Goal: Understand process/instructions: Learn how to perform a task or action

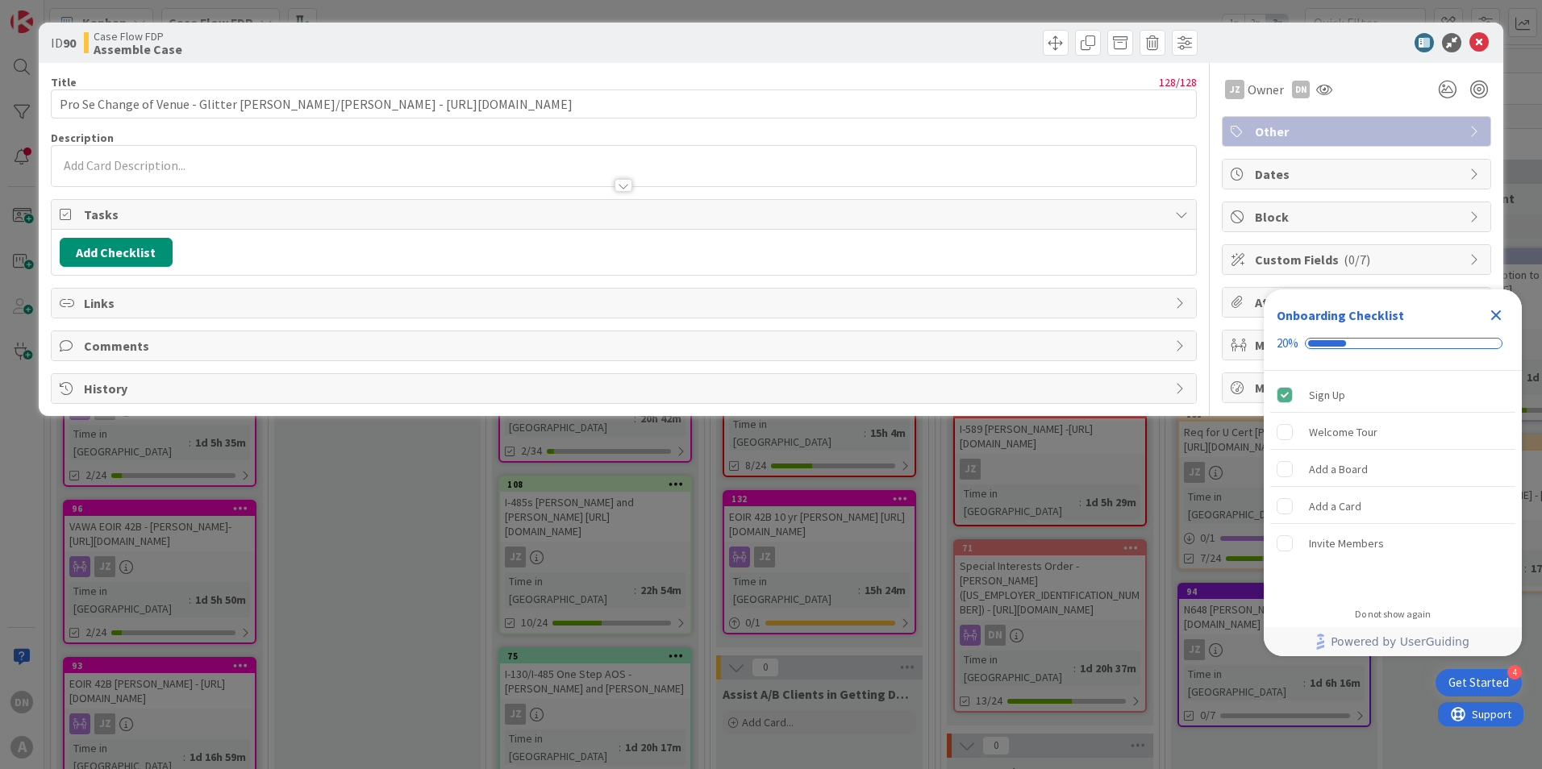
click at [1371, 314] on div "Onboarding Checklist" at bounding box center [1339, 315] width 127 height 19
click at [1343, 441] on div "Welcome Tour" at bounding box center [1343, 431] width 69 height 19
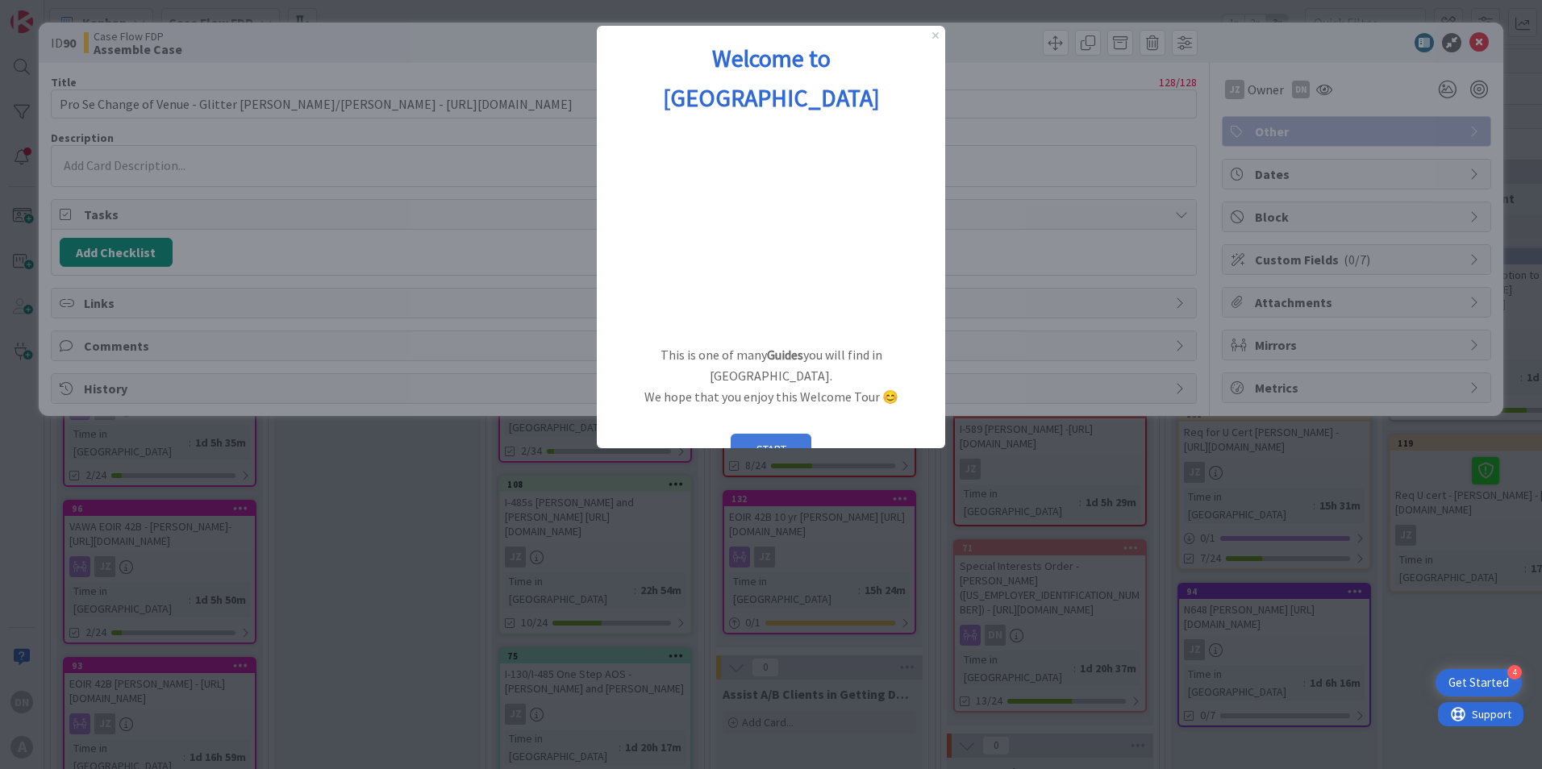
click at [773, 434] on button "START" at bounding box center [770, 449] width 81 height 31
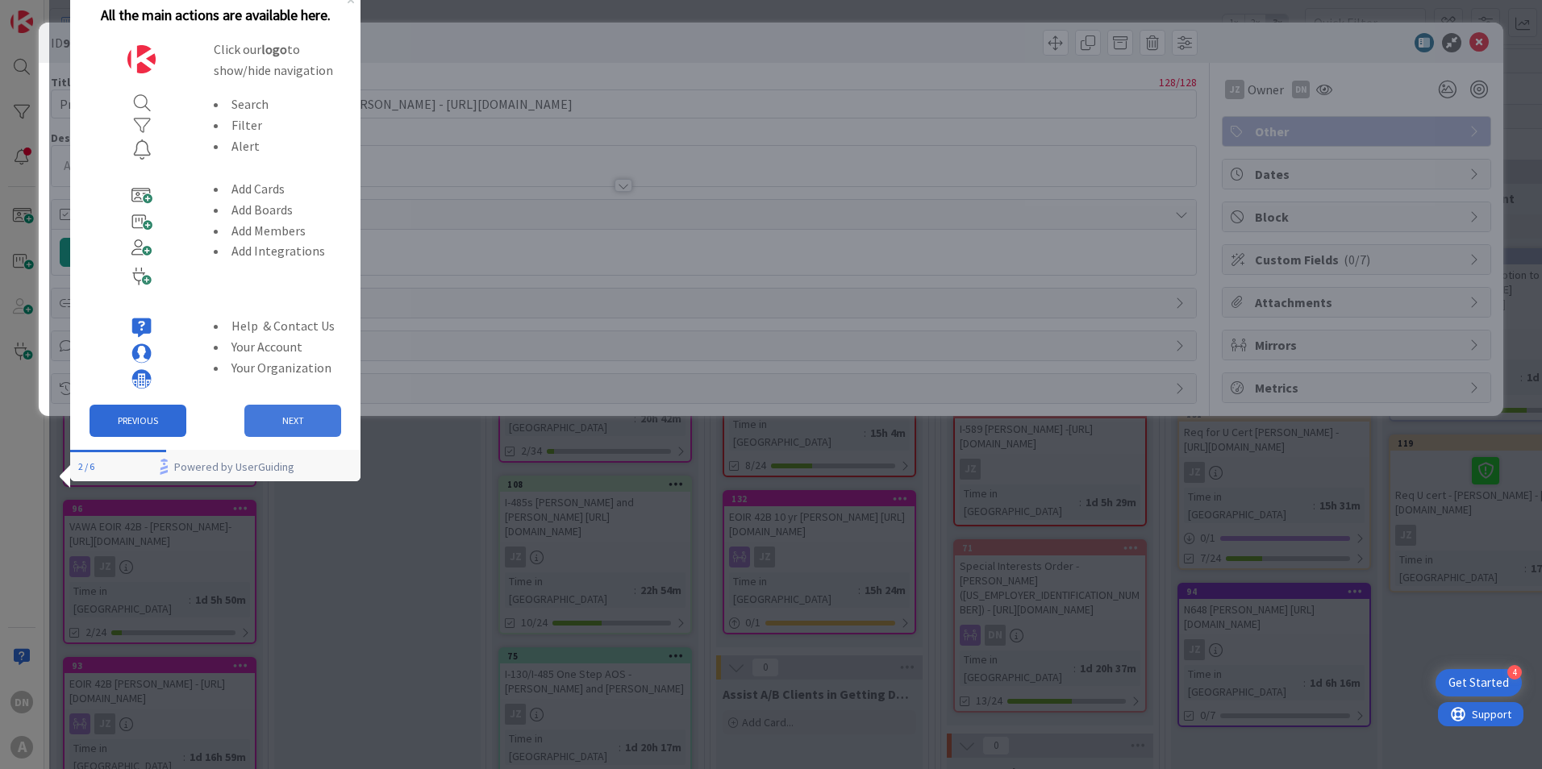
click at [273, 431] on button "NEXT" at bounding box center [292, 421] width 97 height 32
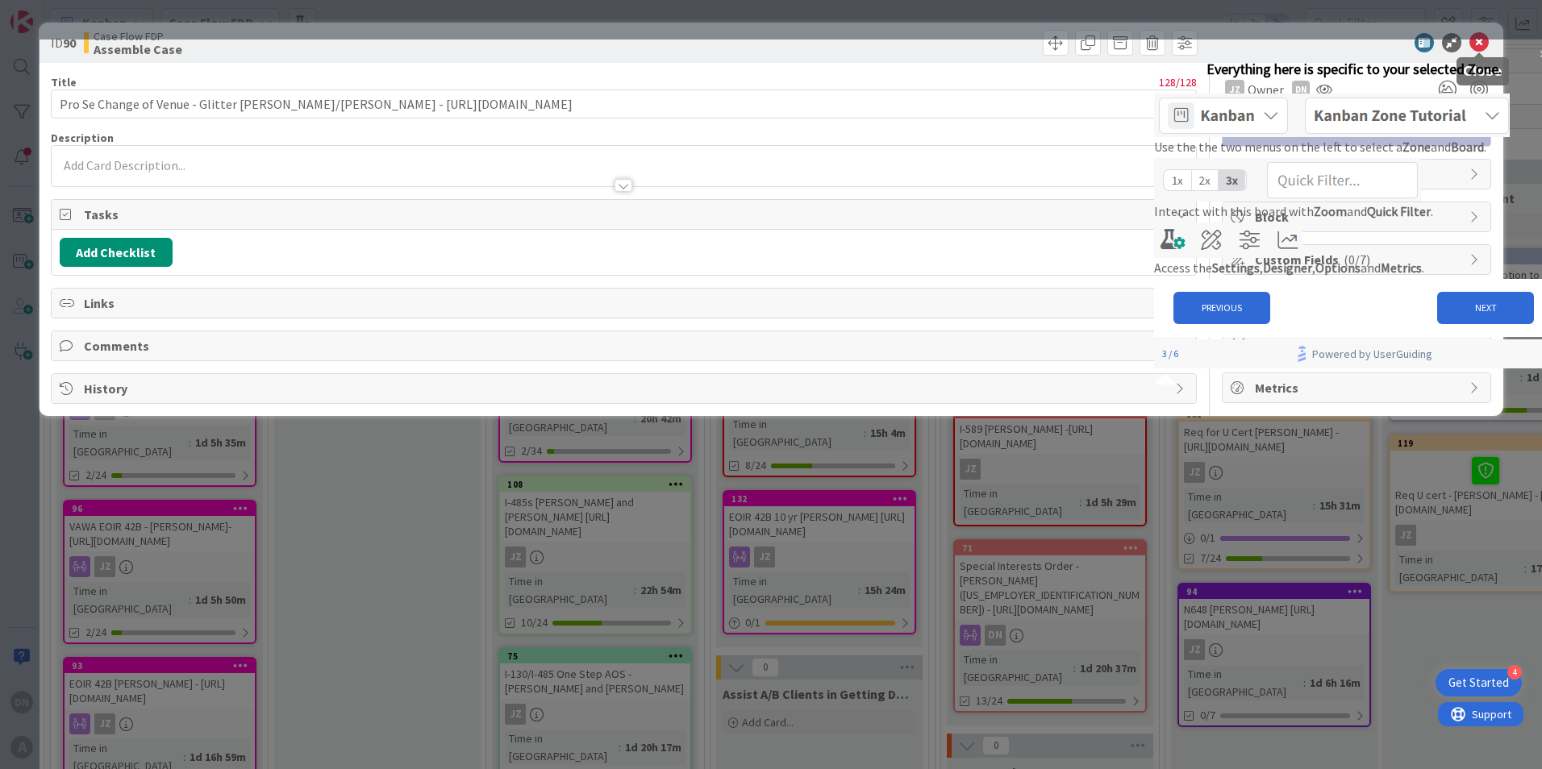
click at [1480, 41] on icon at bounding box center [1478, 42] width 19 height 19
click at [1475, 41] on icon at bounding box center [1478, 42] width 19 height 19
click at [996, 81] on div "128 / 128" at bounding box center [638, 82] width 1115 height 15
click at [1479, 42] on icon at bounding box center [1478, 42] width 19 height 19
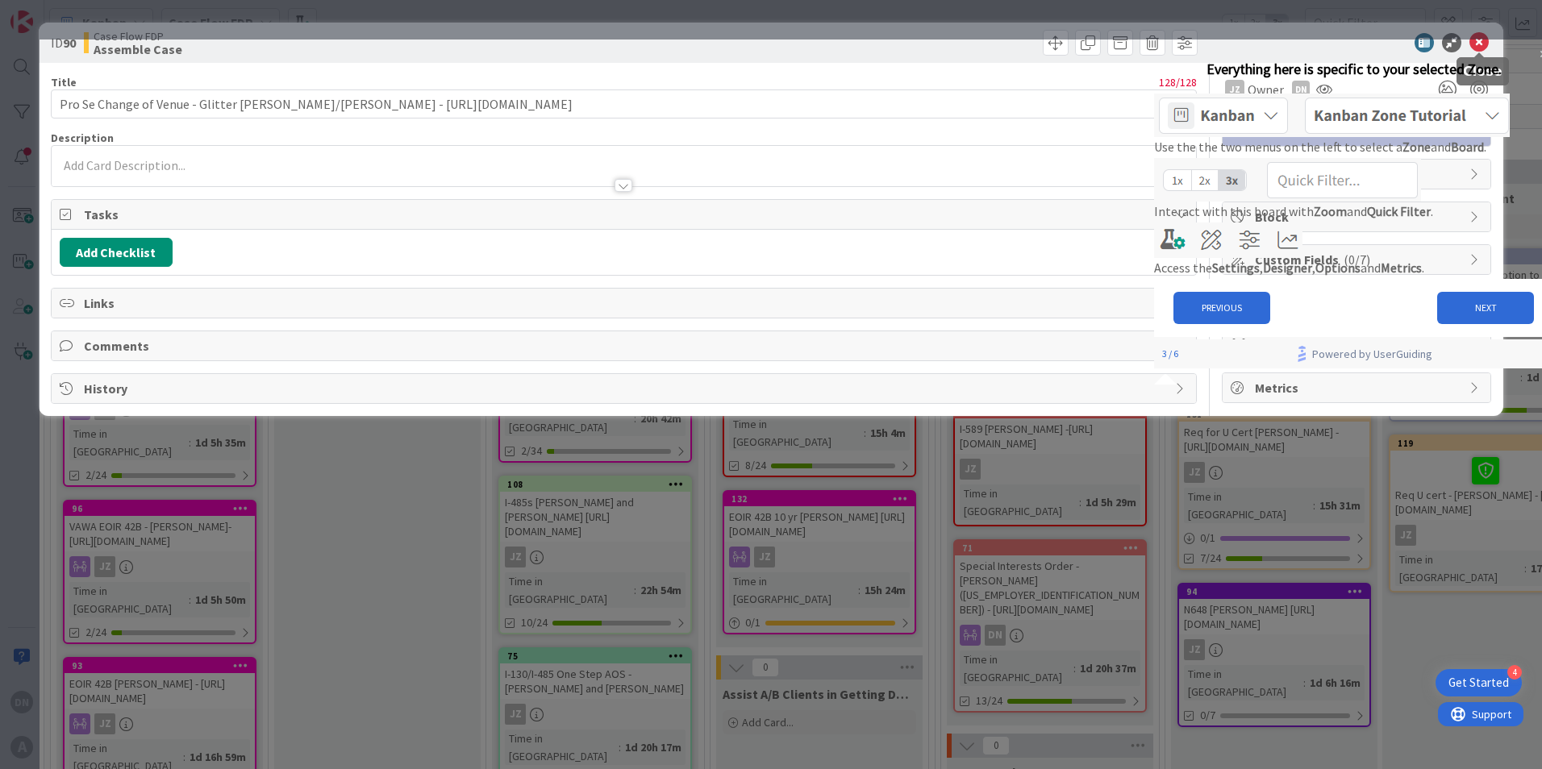
click at [1479, 42] on icon at bounding box center [1478, 42] width 19 height 19
click at [1470, 40] on icon at bounding box center [1478, 42] width 19 height 19
click at [1472, 40] on icon at bounding box center [1478, 42] width 19 height 19
click at [1474, 40] on icon at bounding box center [1478, 42] width 19 height 19
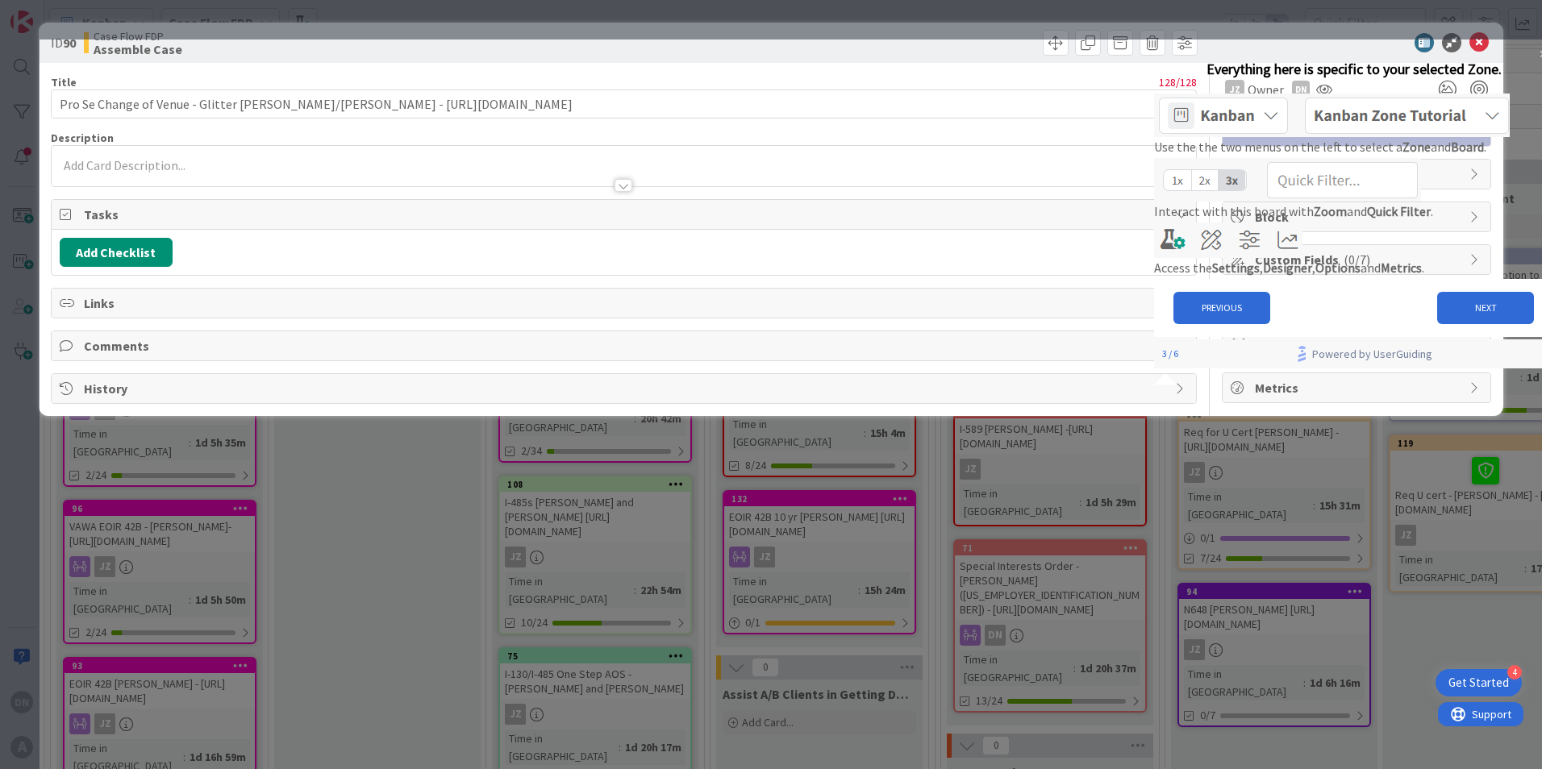
click at [1446, 36] on div at bounding box center [791, 20] width 1502 height 40
click at [1446, 38] on div at bounding box center [791, 20] width 1502 height 40
click at [1474, 324] on button "NEXT" at bounding box center [1485, 308] width 97 height 32
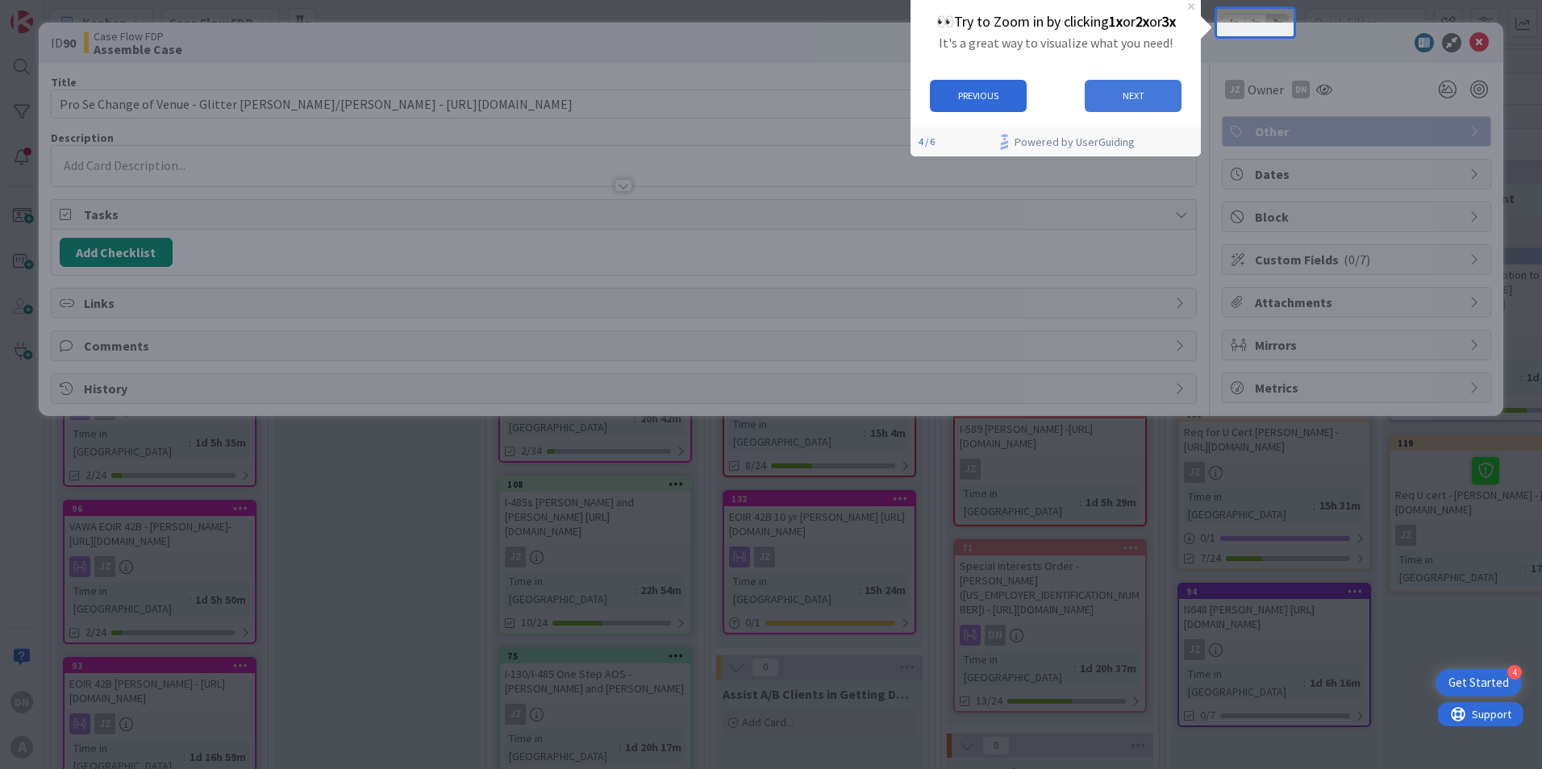
click at [1134, 92] on button "NEXT" at bounding box center [1132, 96] width 97 height 32
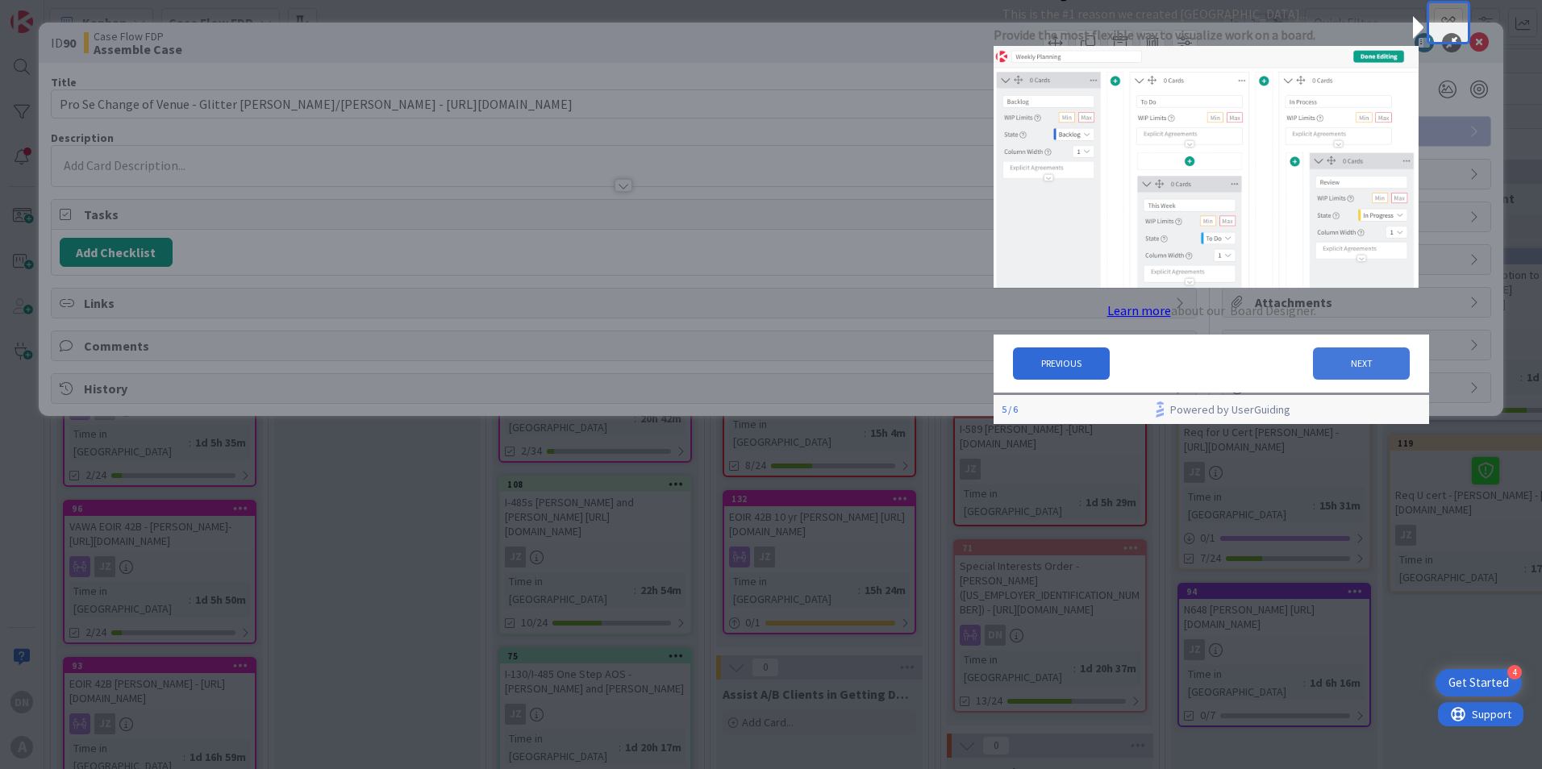
click at [1353, 358] on button "NEXT" at bounding box center [1361, 363] width 97 height 32
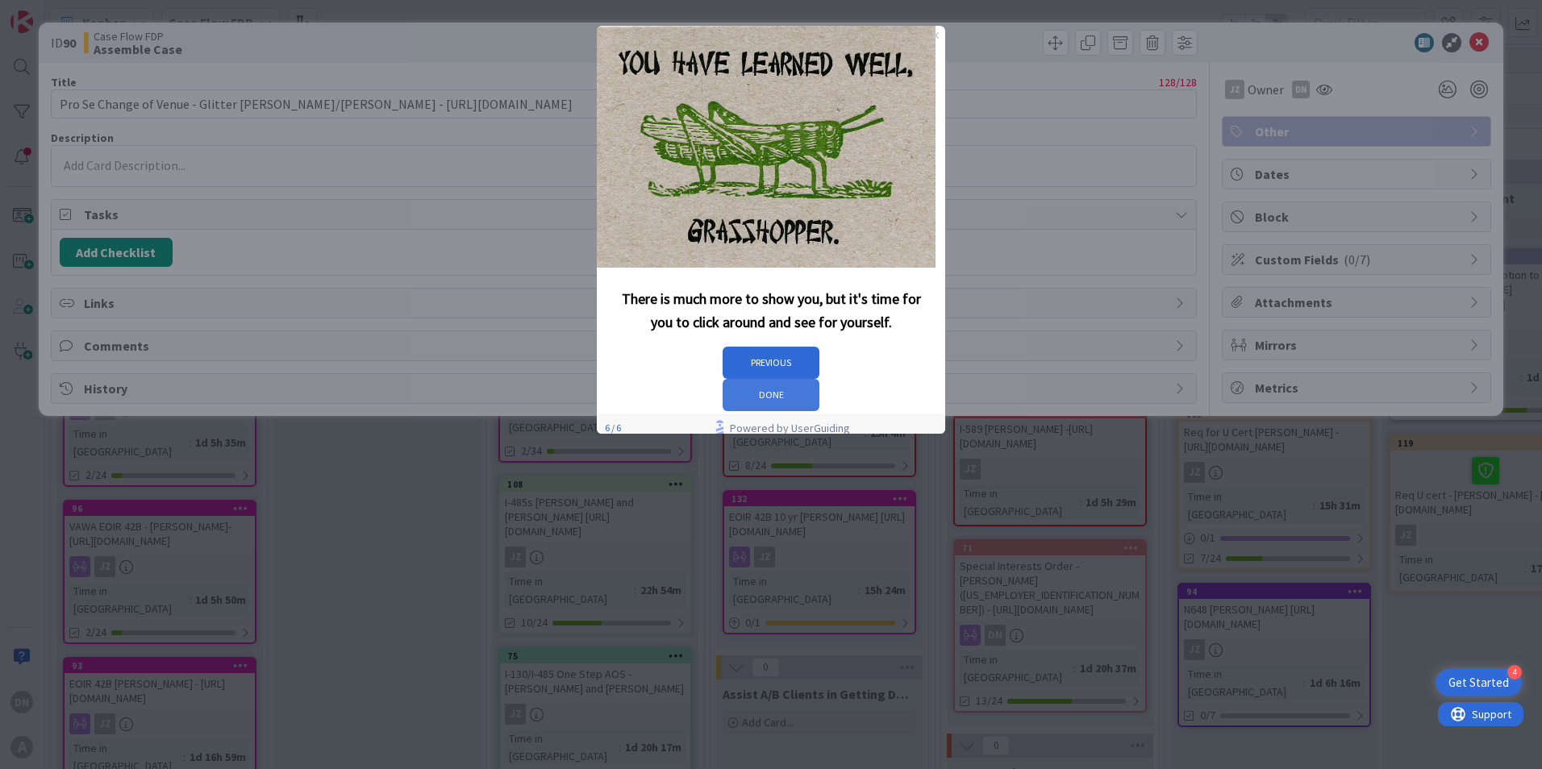
click at [819, 379] on button "DONE" at bounding box center [770, 395] width 97 height 32
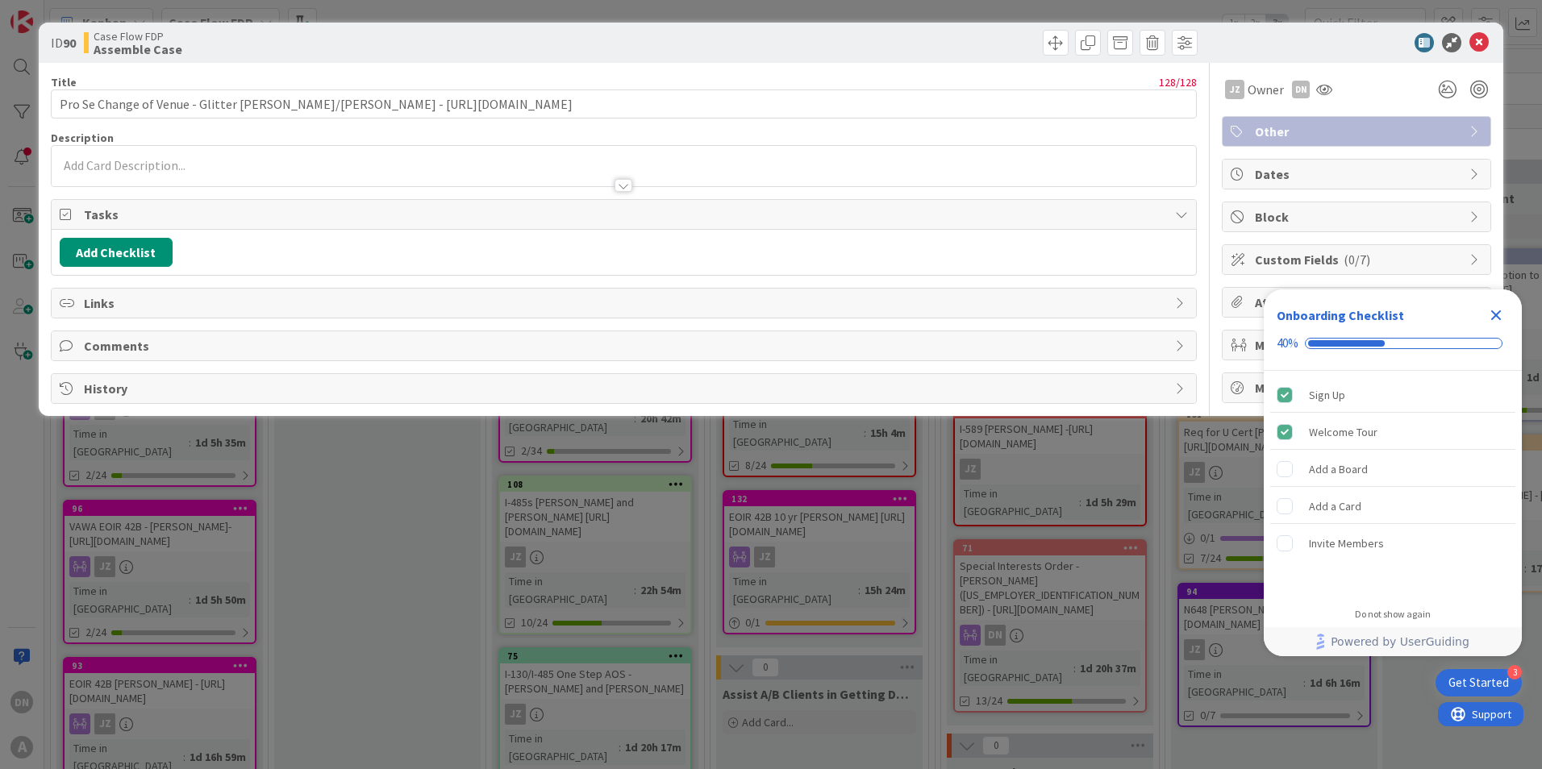
click at [1497, 312] on icon "Close Checklist" at bounding box center [1496, 315] width 10 height 10
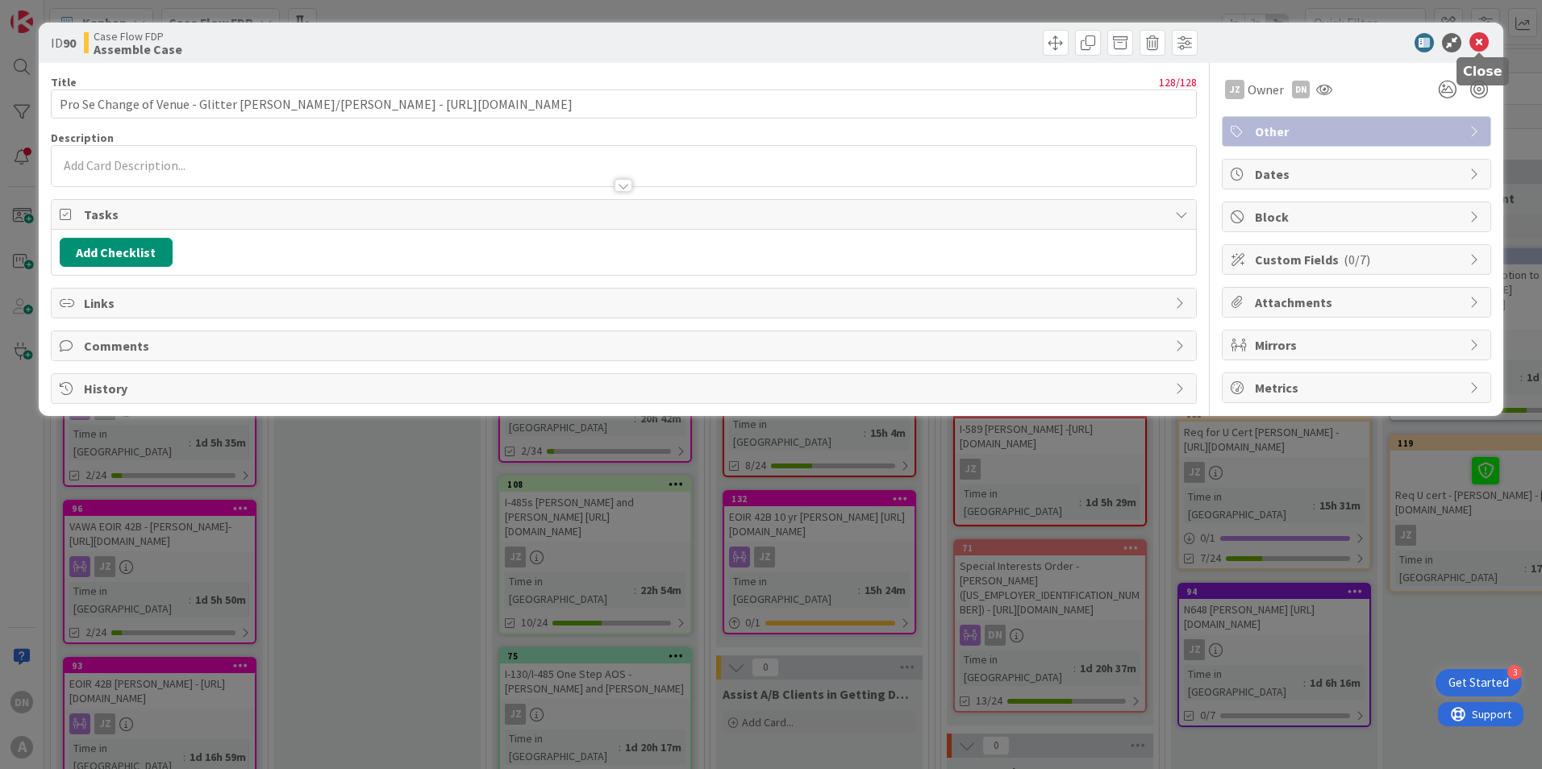
click at [1476, 39] on icon at bounding box center [1478, 42] width 19 height 19
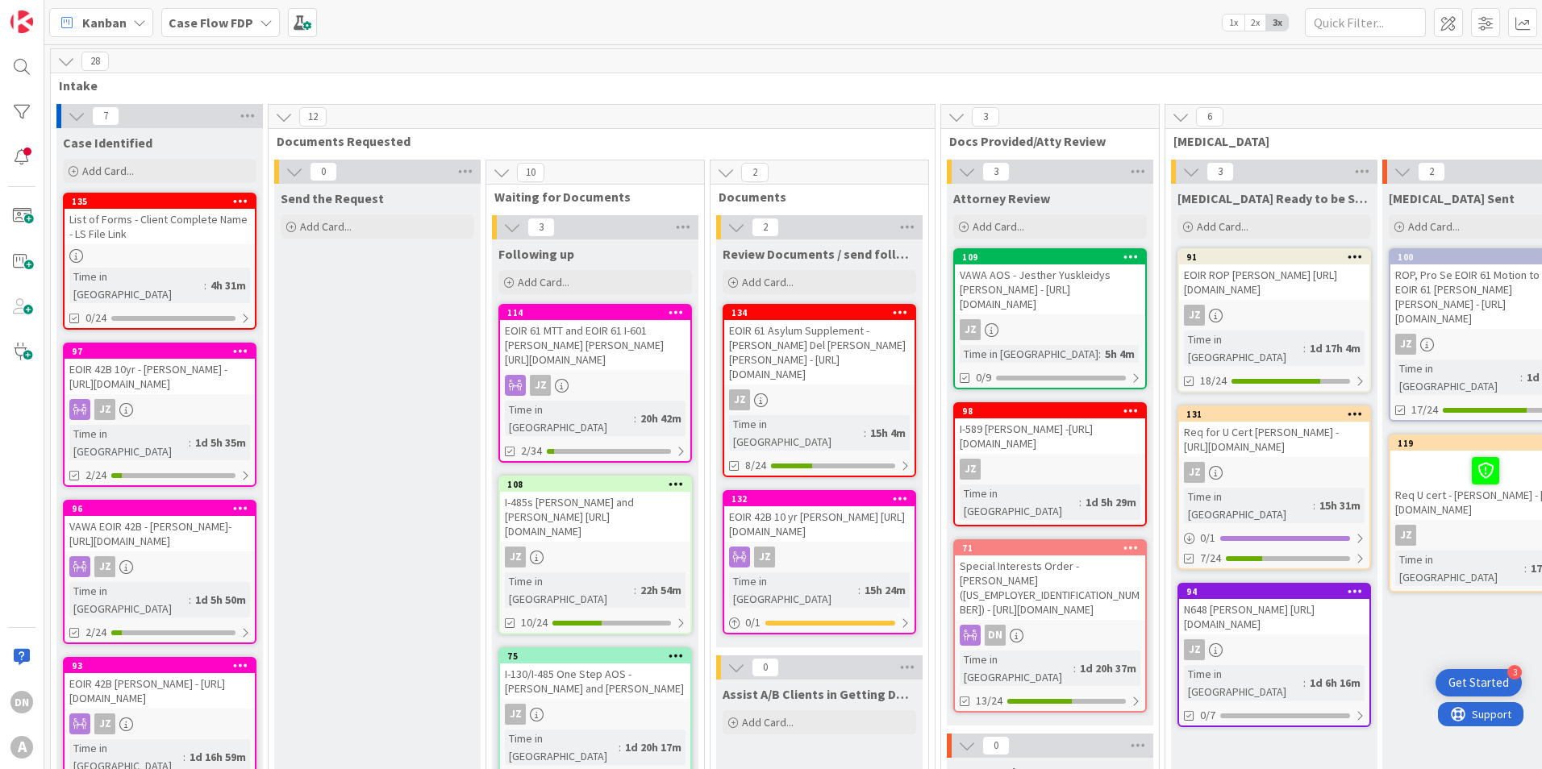
click at [68, 59] on icon at bounding box center [66, 61] width 18 height 18
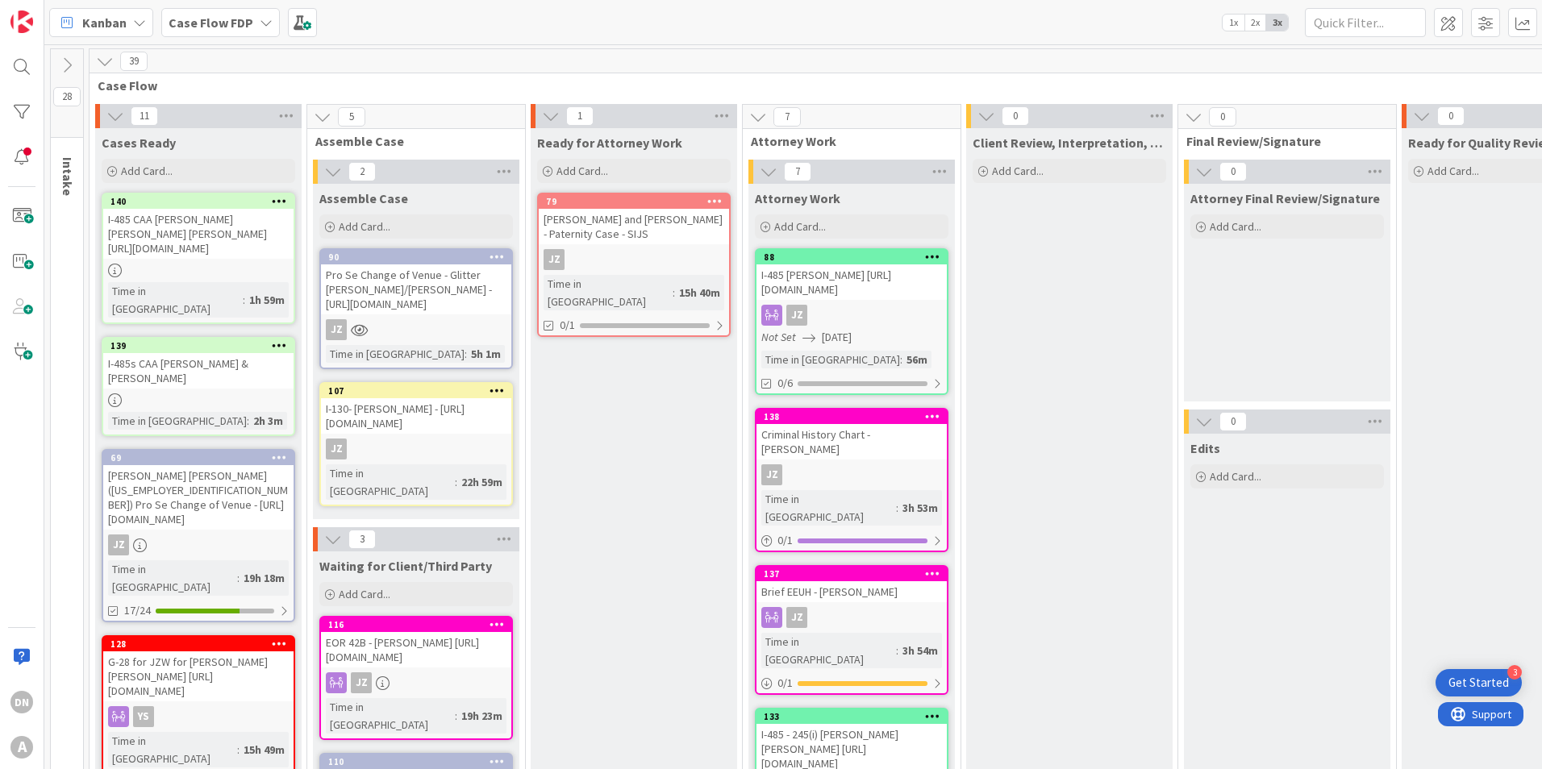
click at [68, 59] on icon at bounding box center [67, 65] width 18 height 18
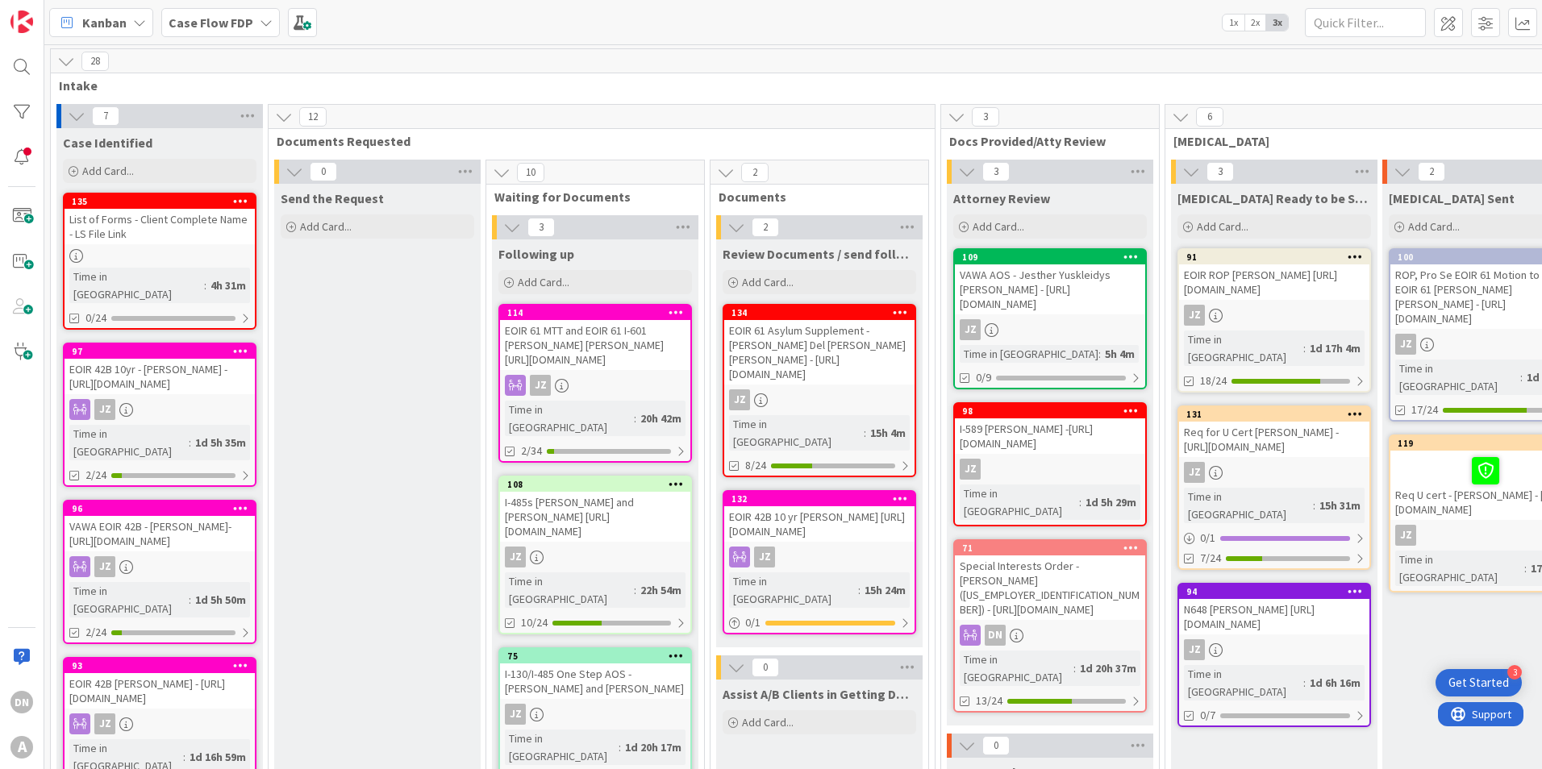
click at [68, 59] on icon at bounding box center [66, 61] width 18 height 18
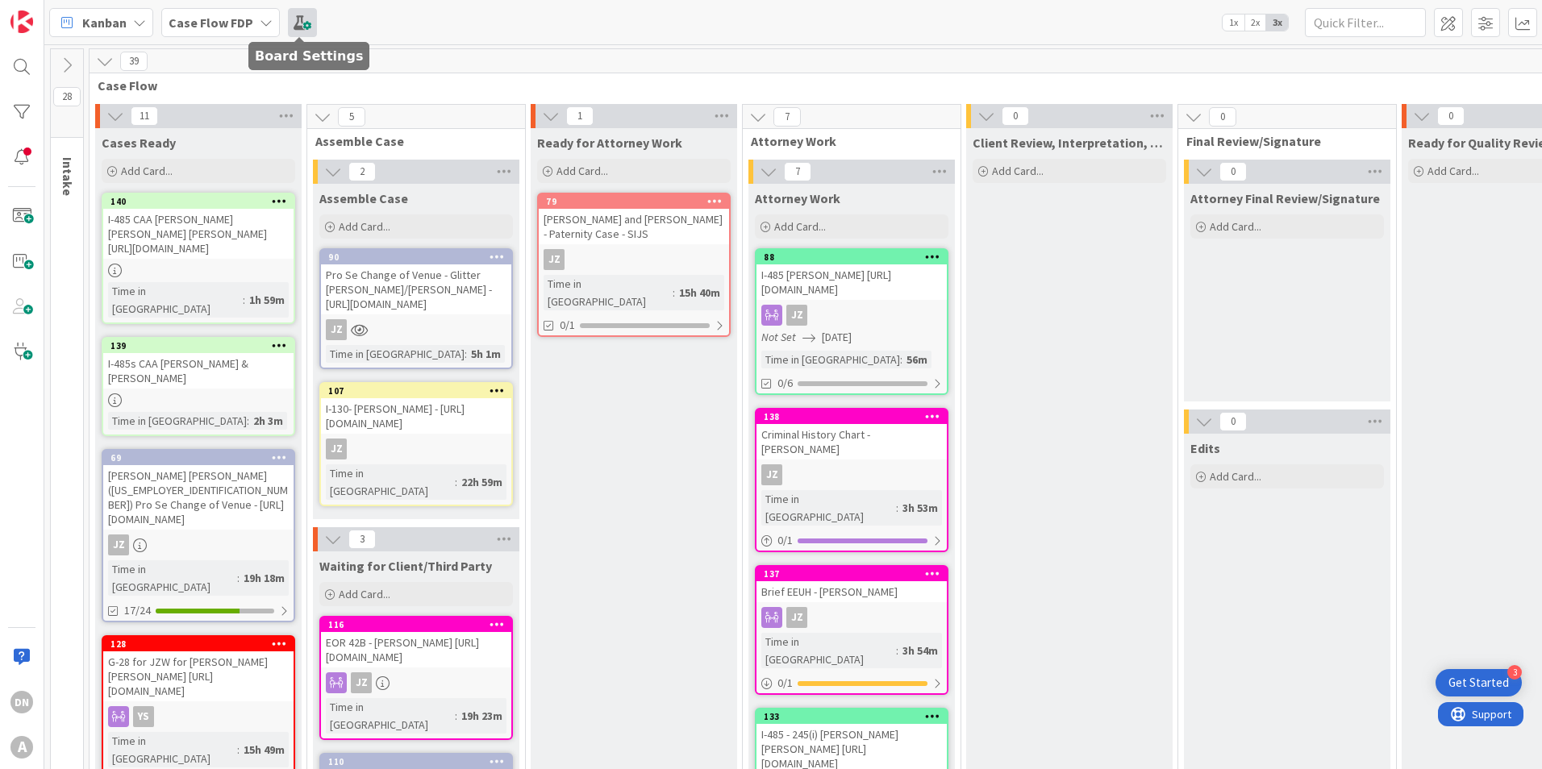
click at [311, 23] on span at bounding box center [302, 22] width 29 height 29
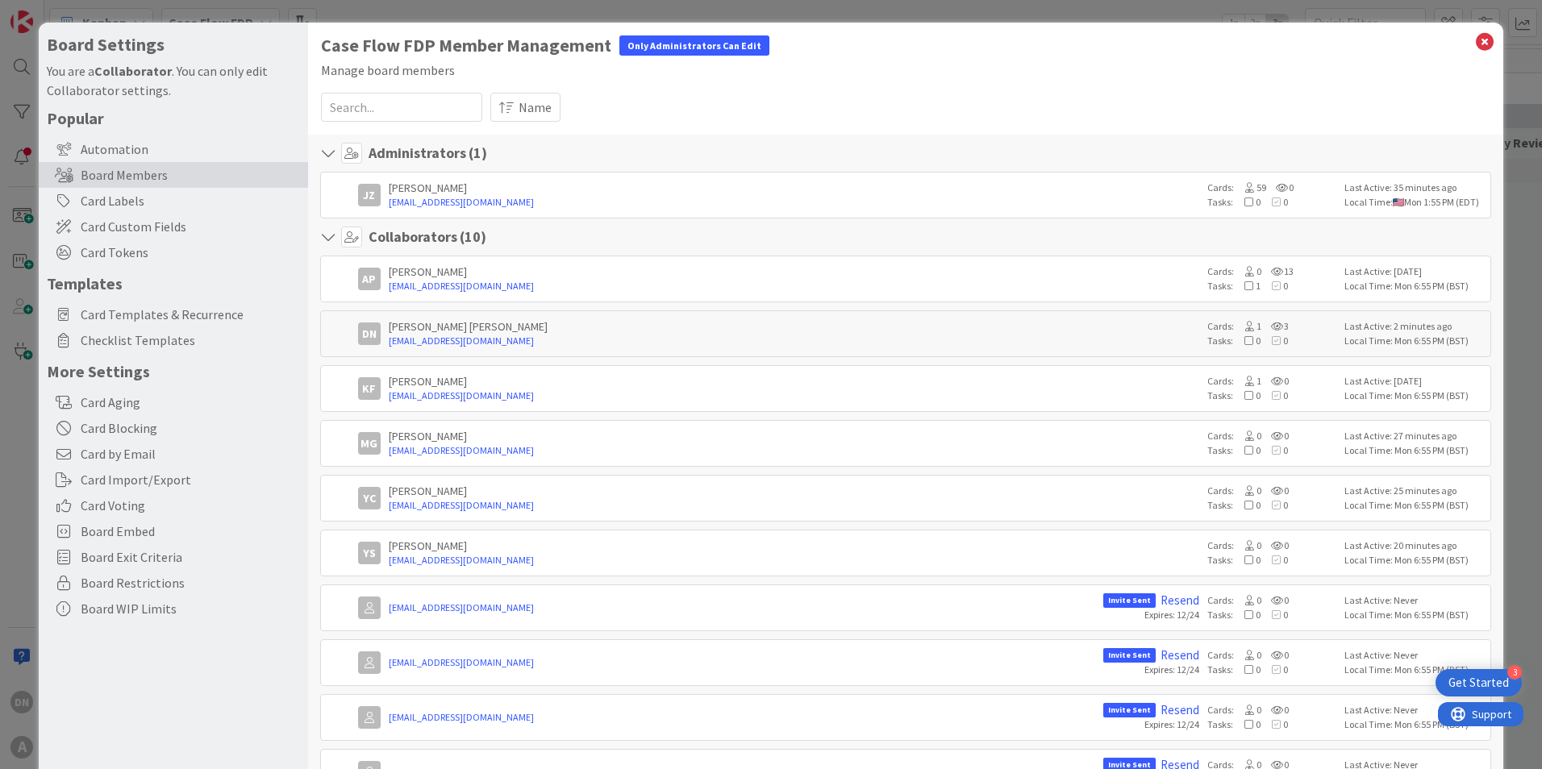
click at [578, 328] on div "[PERSON_NAME] [PERSON_NAME]" at bounding box center [794, 326] width 810 height 15
click at [547, 336] on link "[EMAIL_ADDRESS][DOMAIN_NAME]" at bounding box center [794, 341] width 810 height 15
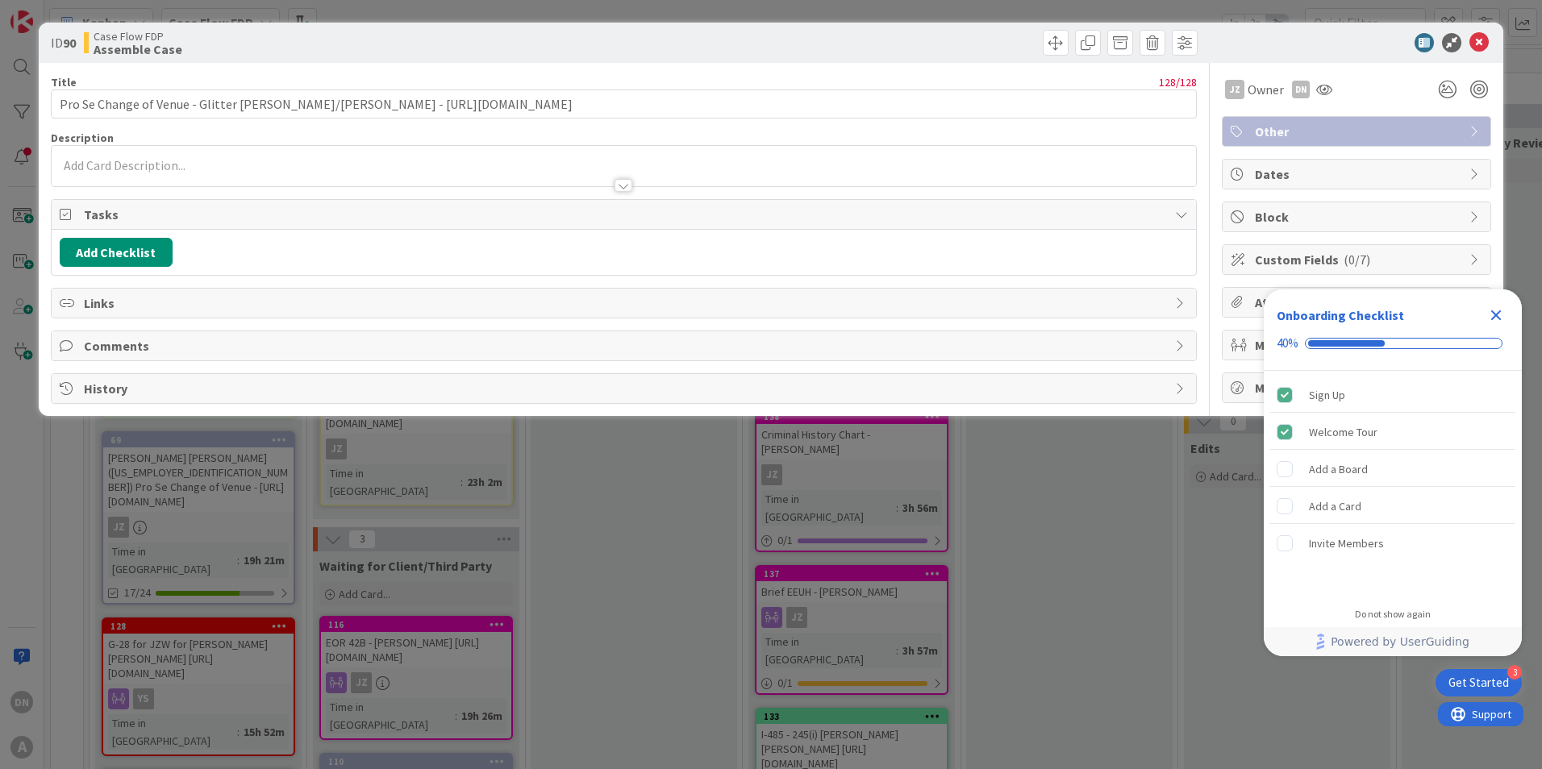
click at [1495, 314] on icon "Close Checklist" at bounding box center [1496, 315] width 10 height 10
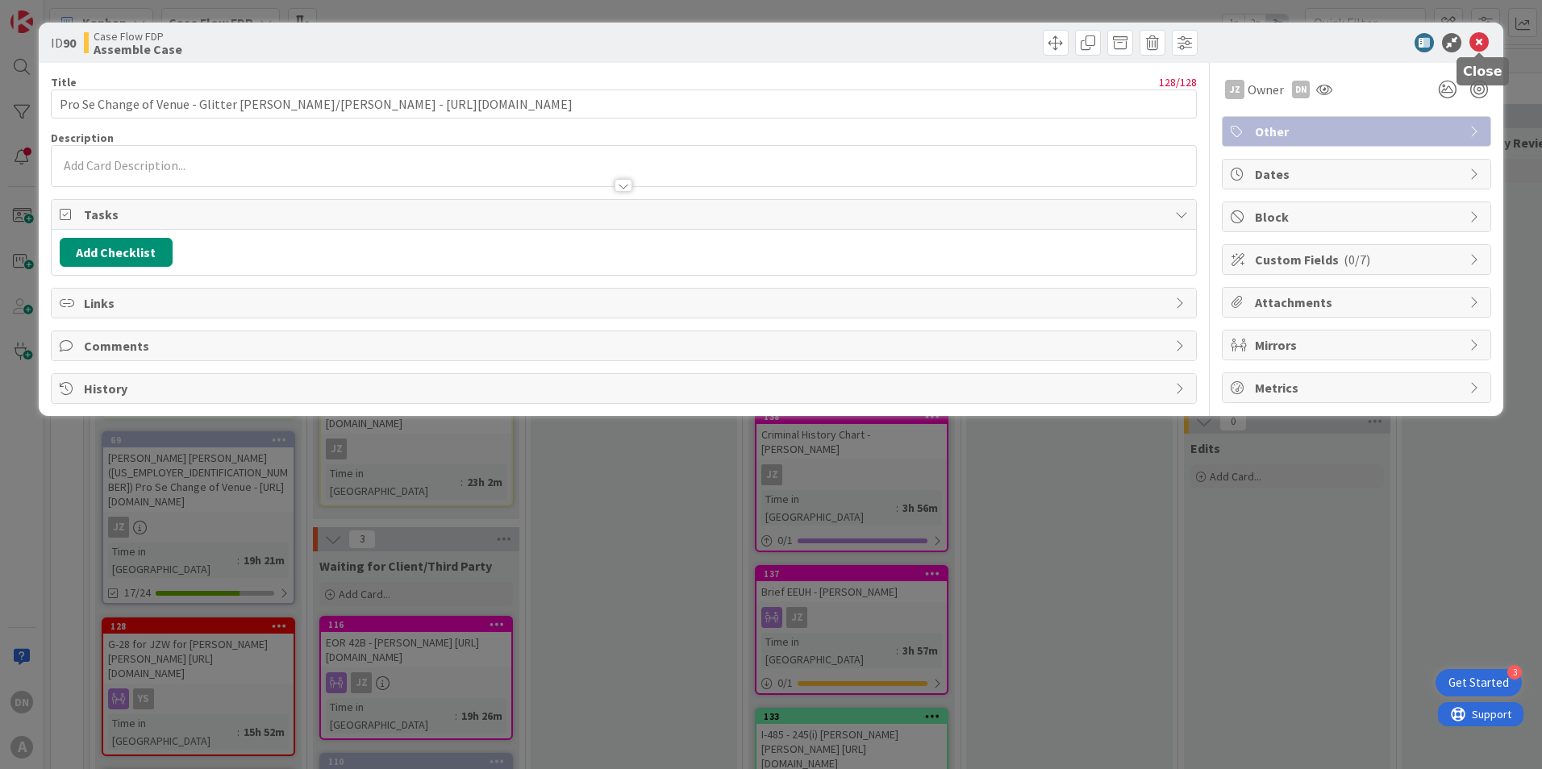
click at [1480, 42] on icon at bounding box center [1478, 42] width 19 height 19
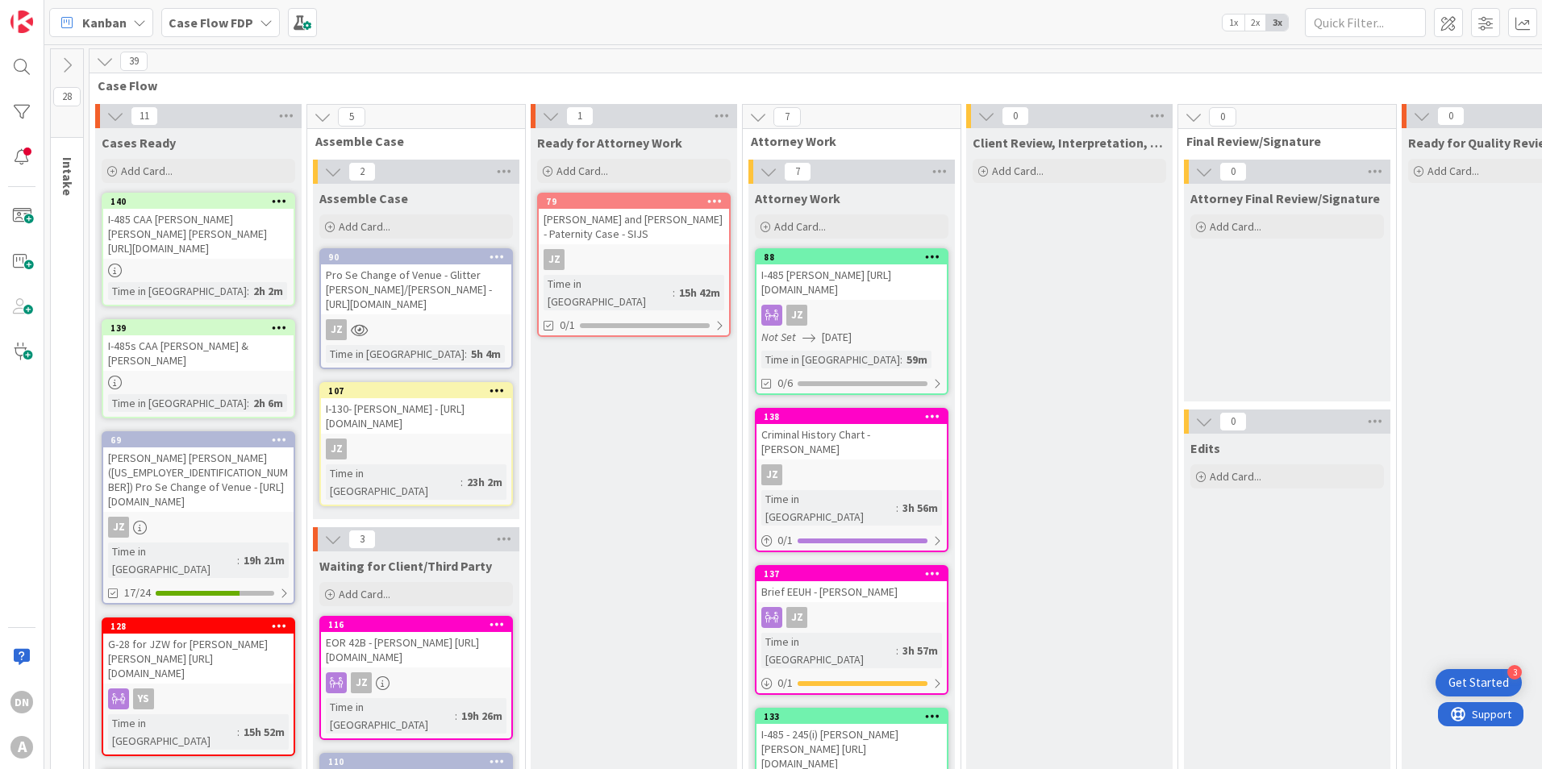
click at [501, 254] on icon at bounding box center [496, 256] width 15 height 11
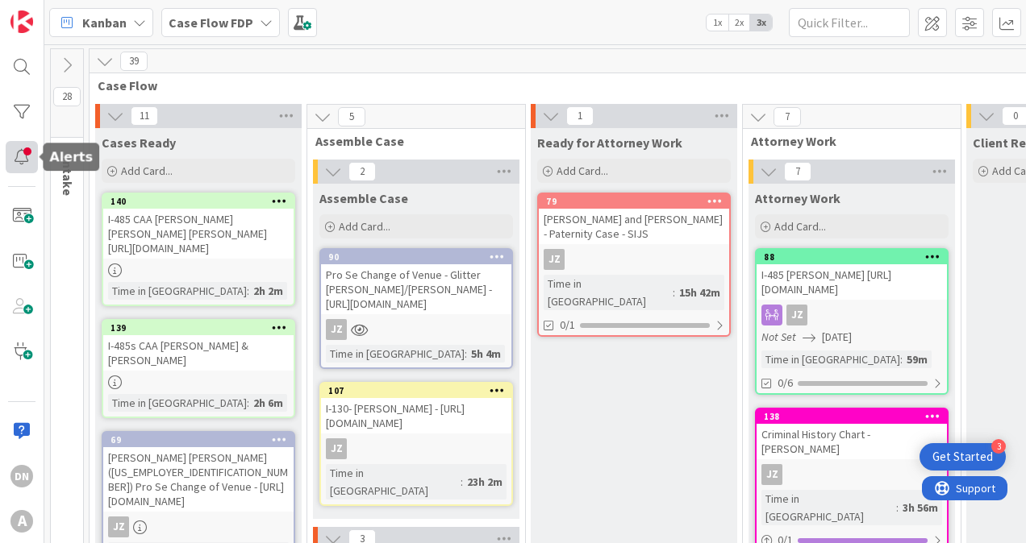
click at [15, 160] on div at bounding box center [22, 157] width 32 height 32
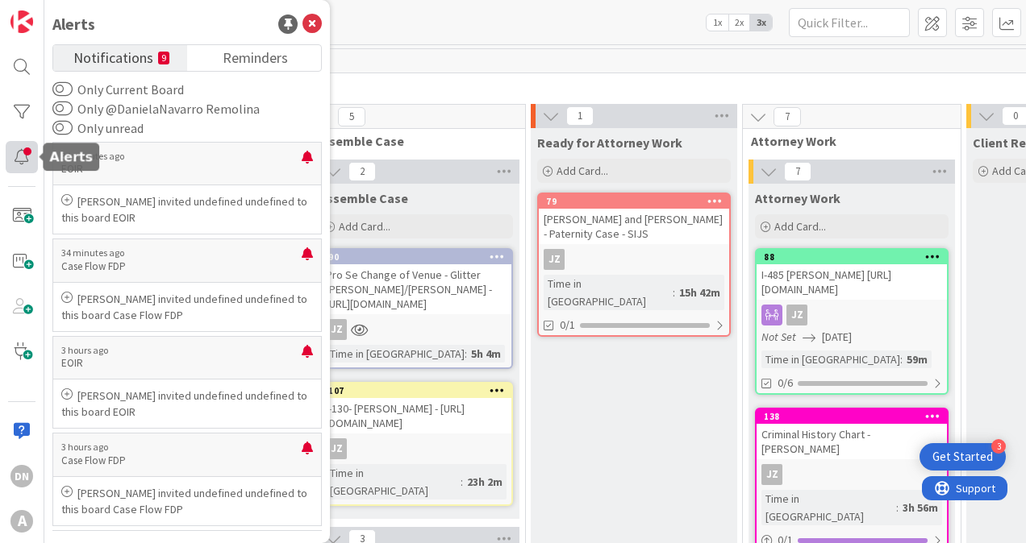
click at [15, 160] on div at bounding box center [22, 157] width 32 height 32
click at [315, 23] on icon at bounding box center [311, 24] width 19 height 19
